Goal: Transaction & Acquisition: Obtain resource

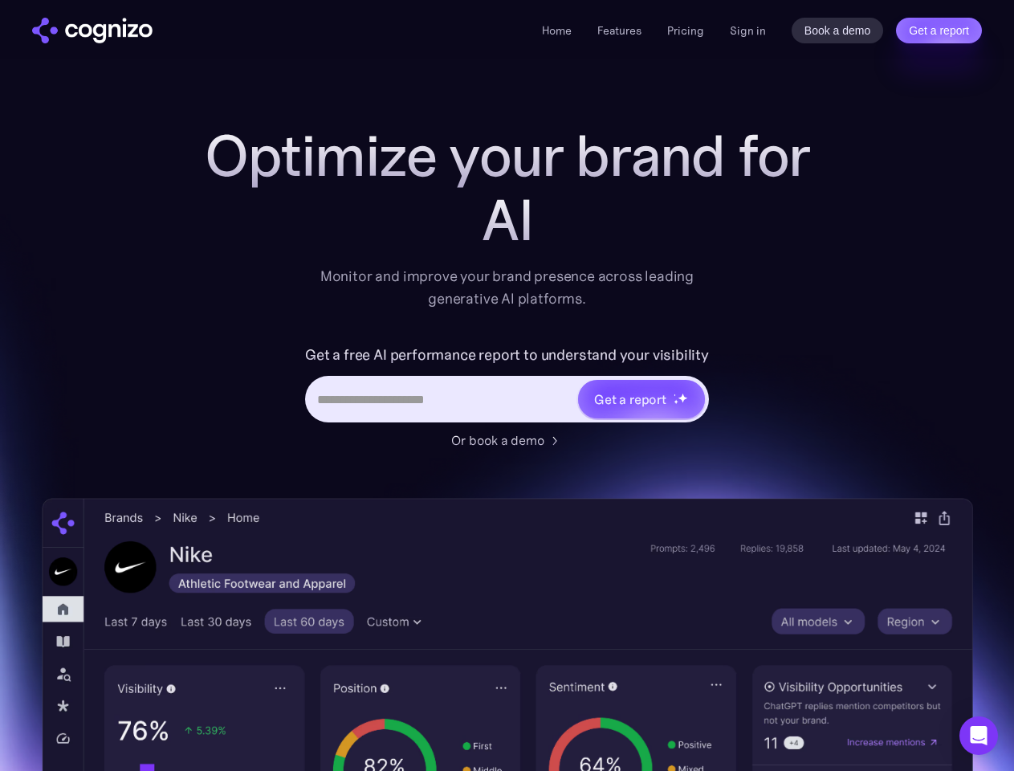
click at [939, 31] on link "Get a report" at bounding box center [939, 31] width 86 height 26
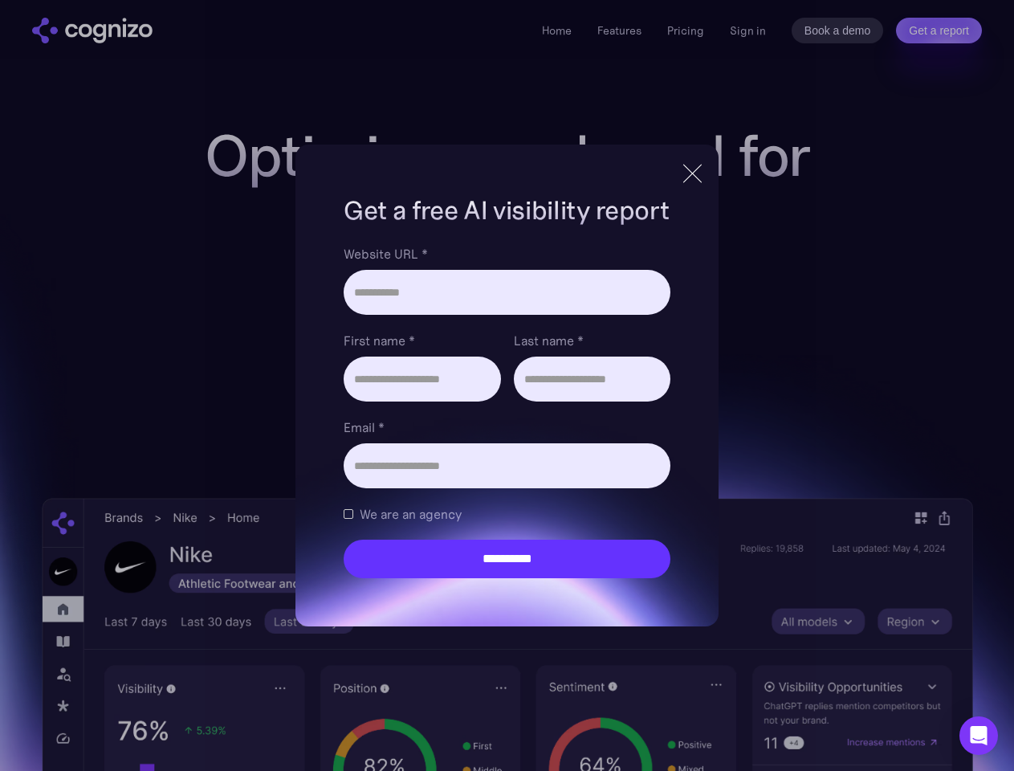
click at [641, 399] on input "Last name *" at bounding box center [592, 379] width 157 height 45
click at [979, 736] on icon "Open Intercom Messenger" at bounding box center [979, 735] width 17 height 19
